Goal: Task Accomplishment & Management: Complete application form

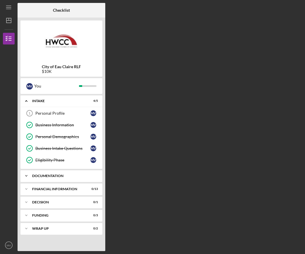
click at [54, 174] on div "Icon/Expander Documentation 3 / 14" at bounding box center [61, 176] width 82 height 12
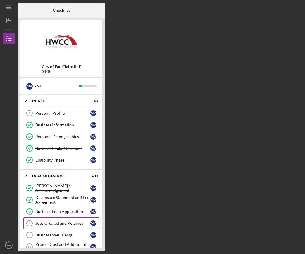
click at [53, 222] on div "Jobs Created and Retained" at bounding box center [62, 223] width 55 height 5
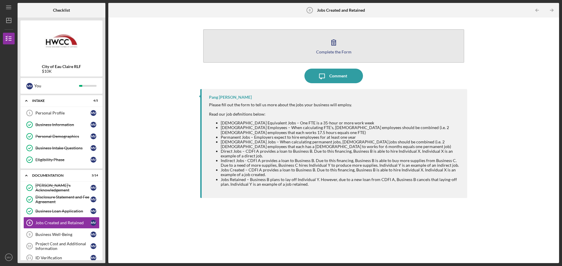
click at [305, 50] on div "Complete the Form" at bounding box center [333, 52] width 35 height 4
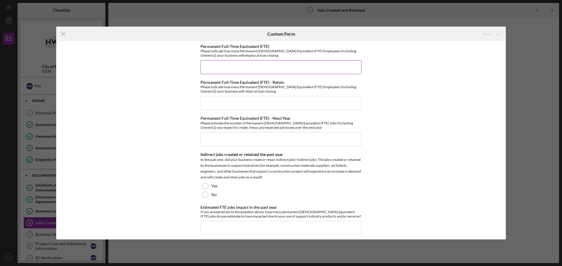
click at [305, 70] on input "Permanent Full-Time Equivalent (FTE)" at bounding box center [280, 67] width 161 height 14
type input "1"
click at [255, 108] on input "Permanent Full-Time Equivalent (FTE) - Retain" at bounding box center [280, 103] width 161 height 14
type input "1"
click at [231, 143] on input "Permanent Full-Time Equivalent (FTE) - Next Year" at bounding box center [280, 140] width 161 height 14
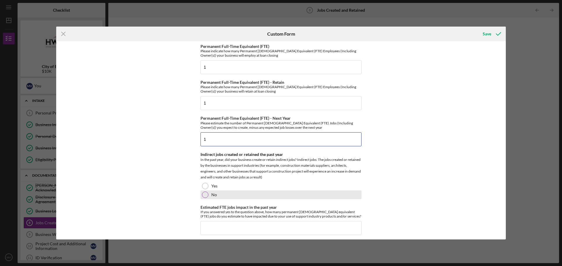
type input "1"
click at [203, 196] on div at bounding box center [205, 195] width 6 height 6
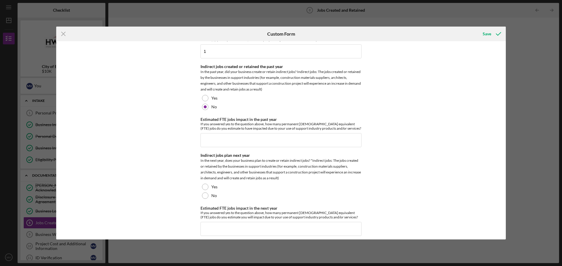
scroll to position [91, 0]
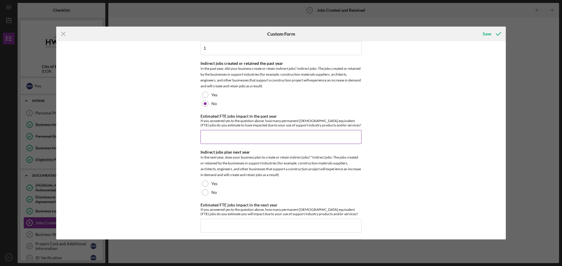
click at [305, 138] on input "Estimated FTE jobs impact in the past year" at bounding box center [280, 137] width 161 height 14
type input "-"
click at [305, 138] on input "Estimated FTE jobs impact in the past year" at bounding box center [280, 137] width 161 height 14
click at [277, 130] on input "Estimated FTE jobs impact in the past year" at bounding box center [280, 137] width 161 height 14
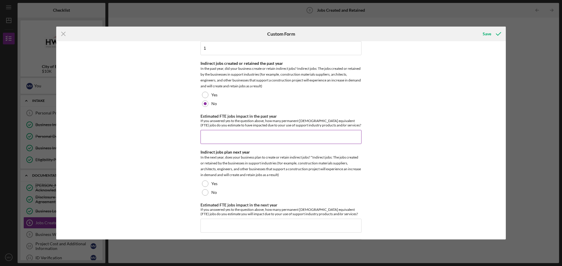
drag, startPoint x: 274, startPoint y: 138, endPoint x: 286, endPoint y: 138, distance: 12.0
click at [286, 138] on input "Estimated FTE jobs impact in the past year" at bounding box center [280, 137] width 161 height 14
click at [305, 34] on icon "submit" at bounding box center [498, 34] width 15 height 15
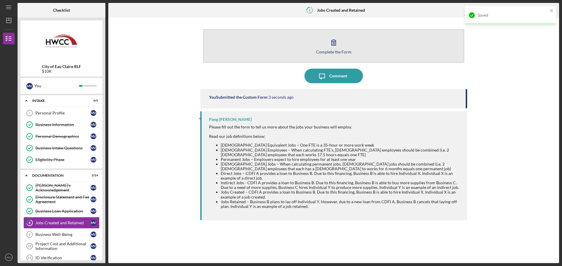
click at [305, 51] on div "Complete the Form" at bounding box center [333, 52] width 35 height 4
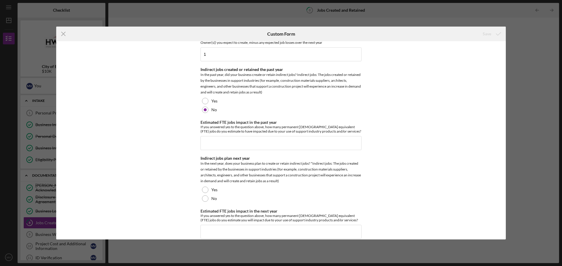
scroll to position [87, 0]
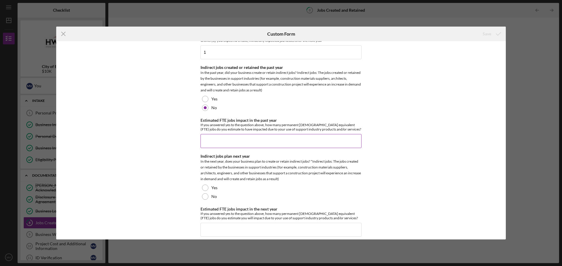
click at [214, 145] on input "Estimated FTE jobs impact in the past year" at bounding box center [280, 141] width 161 height 14
